Goal: Navigation & Orientation: Find specific page/section

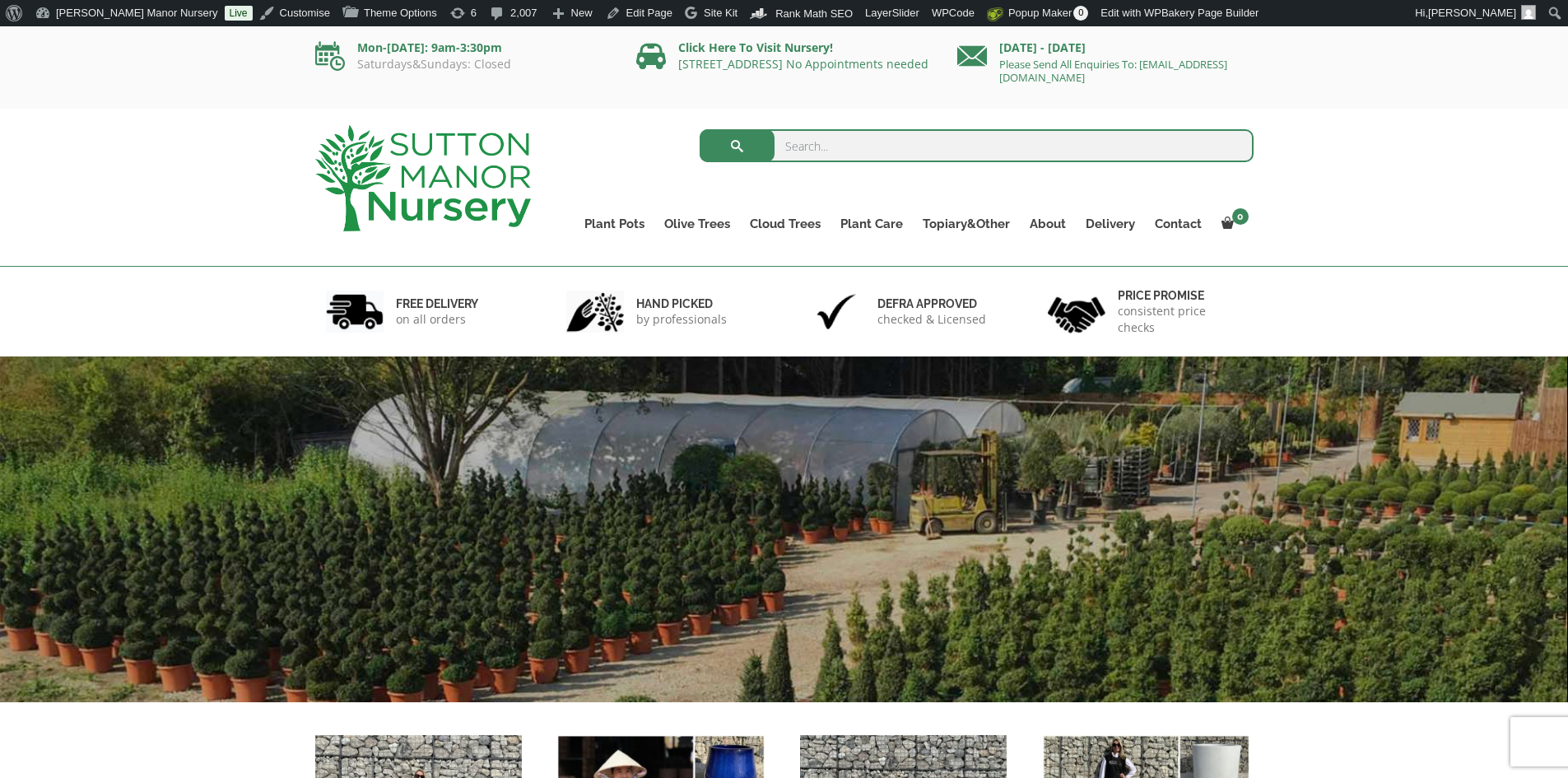
click at [815, 139] on input "search" at bounding box center [977, 145] width 554 height 32
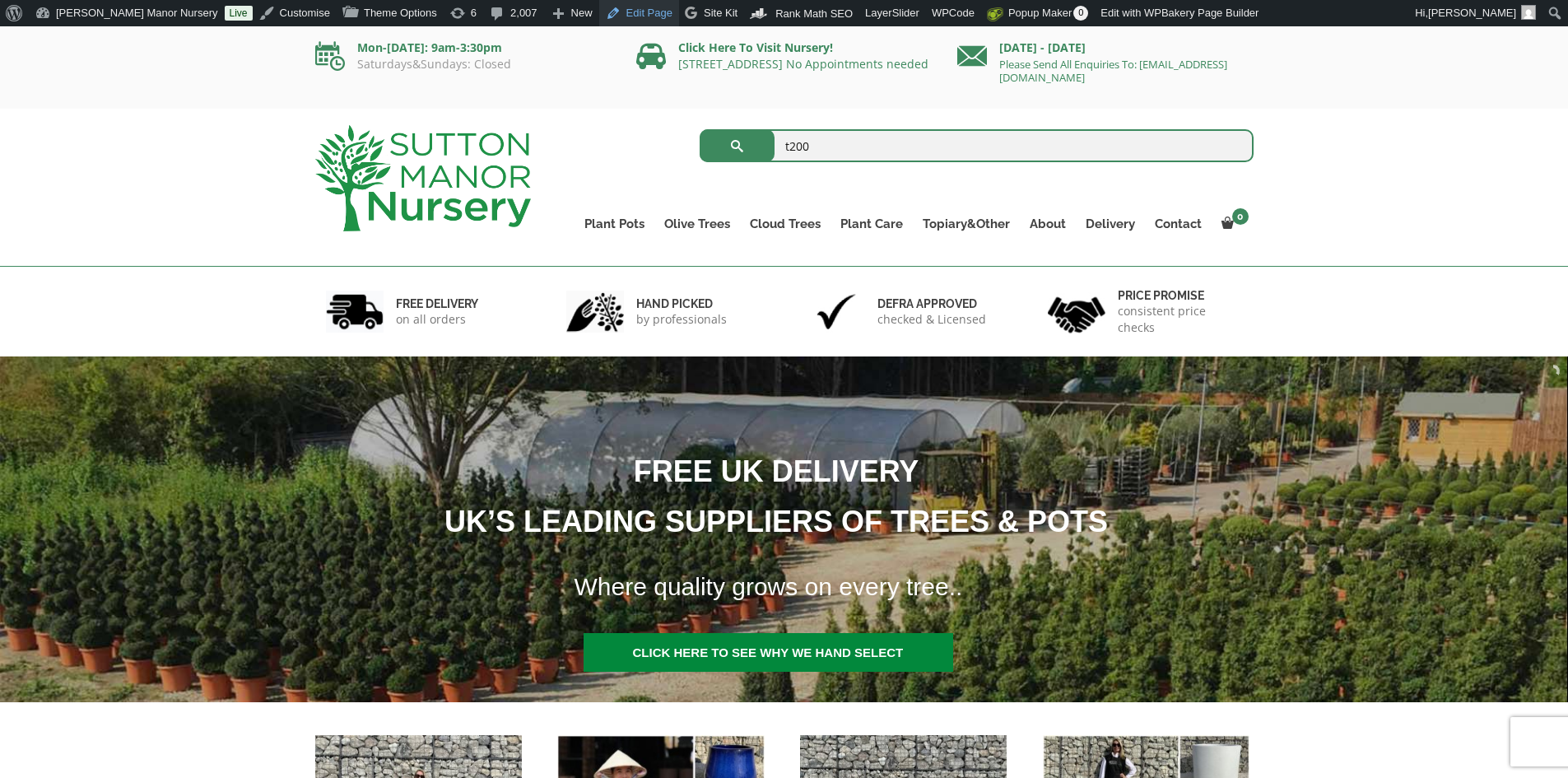
type input "t200"
click at [700, 129] on button "submit" at bounding box center [737, 145] width 75 height 32
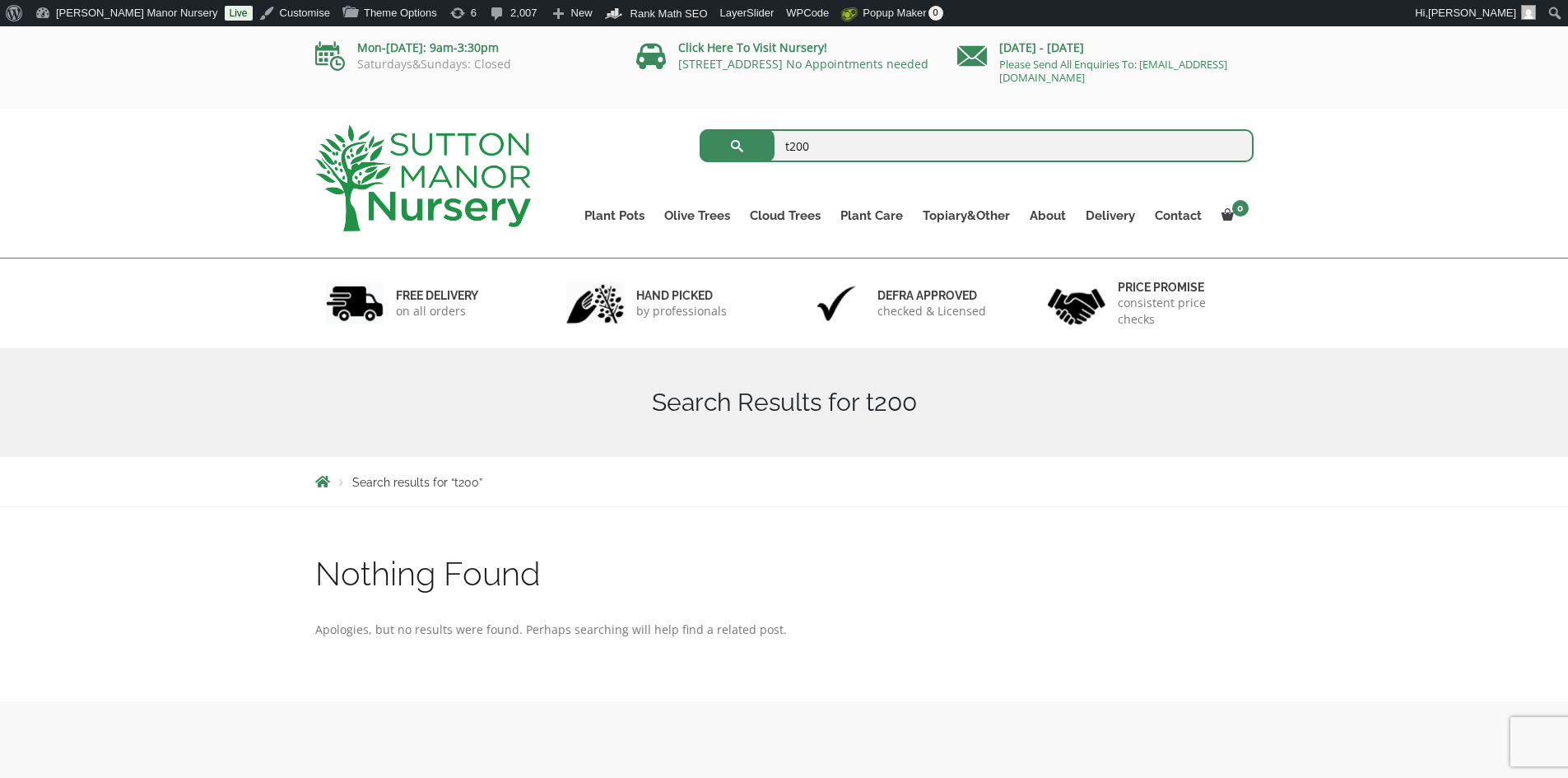
drag, startPoint x: 855, startPoint y: 142, endPoint x: 704, endPoint y: 153, distance: 151.4
click at [704, 153] on form "t200 Search for:" at bounding box center [977, 146] width 554 height 41
click at [844, 255] on link "Ilex Crenata Cloud Trees" at bounding box center [820, 253] width 160 height 25
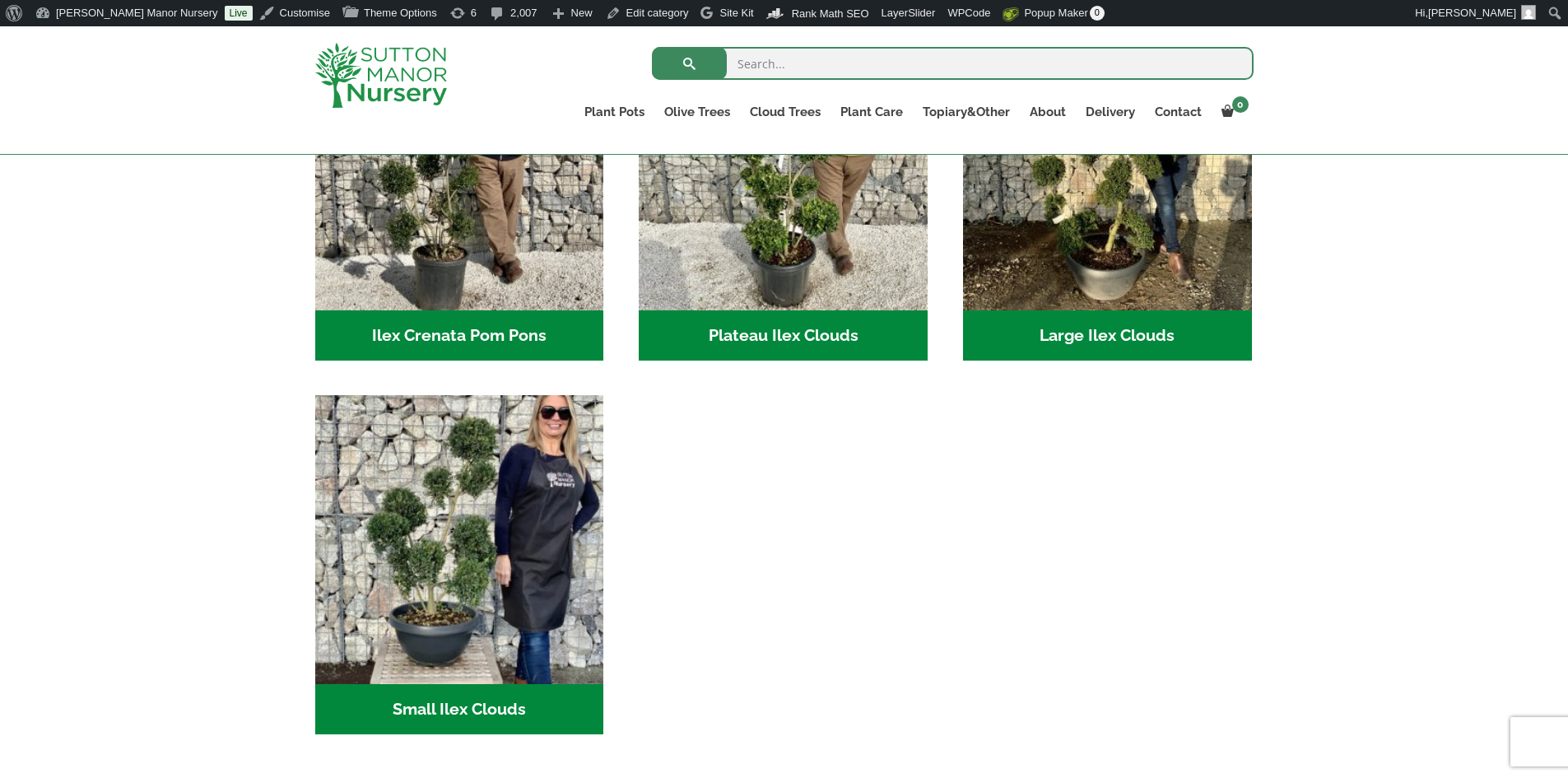
scroll to position [494, 0]
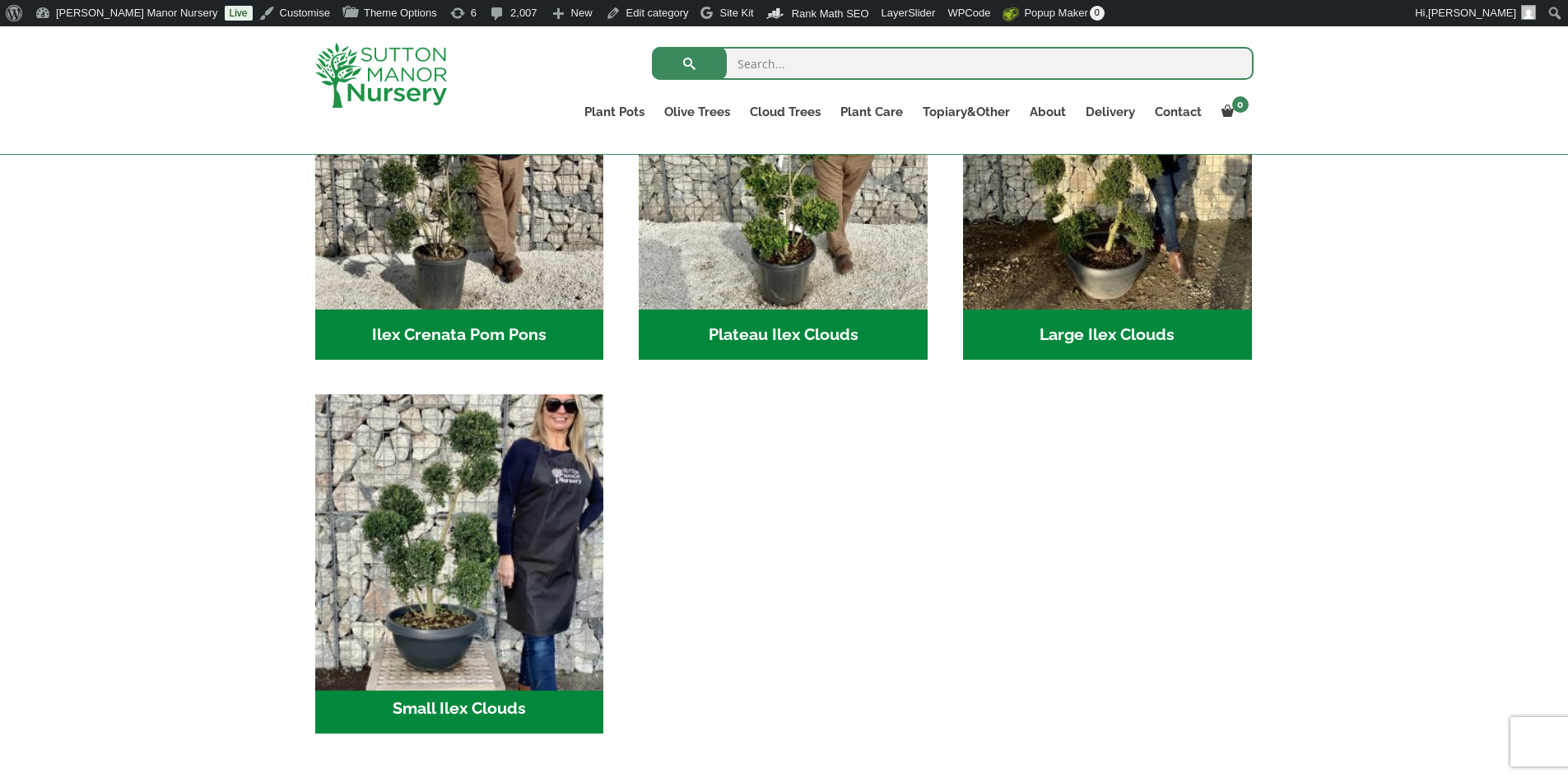
click at [460, 551] on img "Visit product category Small Ilex Clouds" at bounding box center [460, 539] width 303 height 303
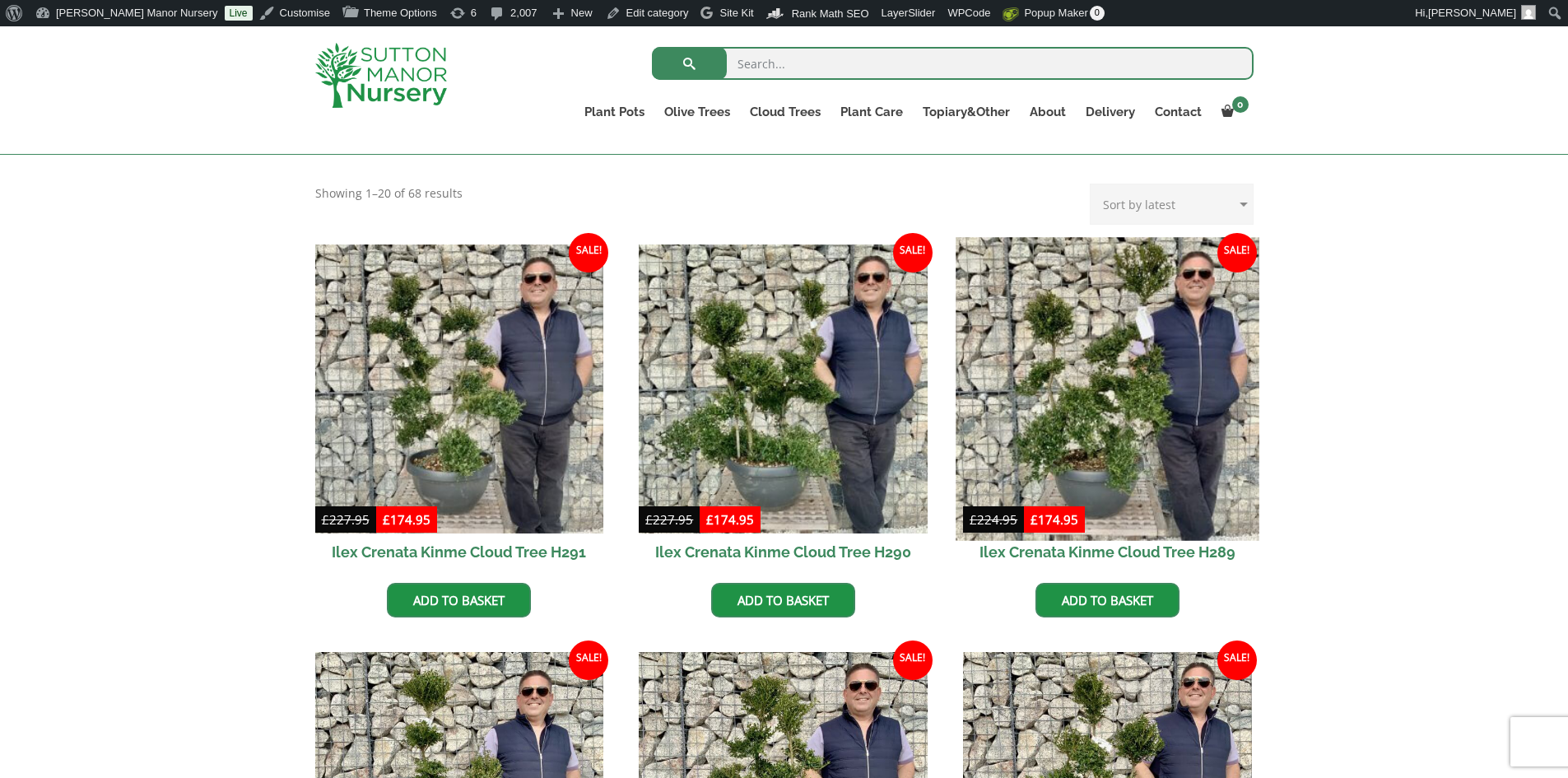
scroll to position [411, 0]
